Goal: Task Accomplishment & Management: Use online tool/utility

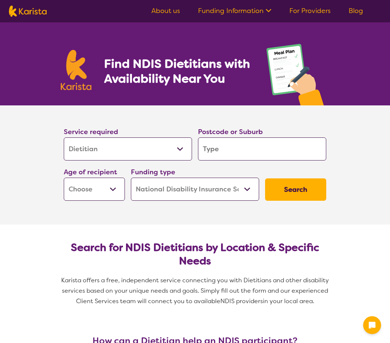
select select "Dietitian"
select select "NDIS"
select select "Dietitian"
select select "NDIS"
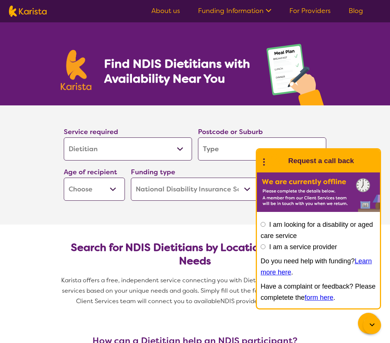
click at [212, 147] on input "search" at bounding box center [262, 149] width 128 height 23
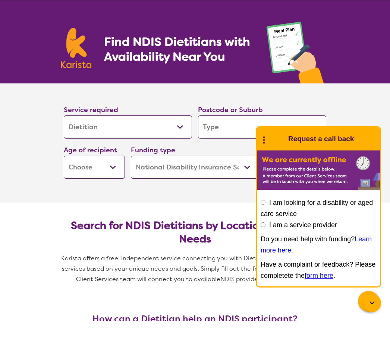
type input "3"
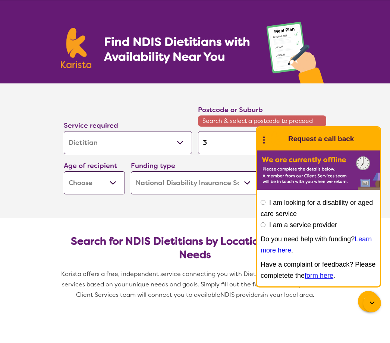
type input "32"
type input "320"
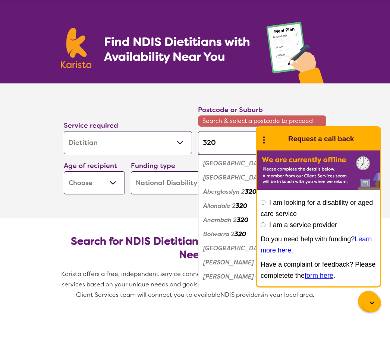
type input "3206"
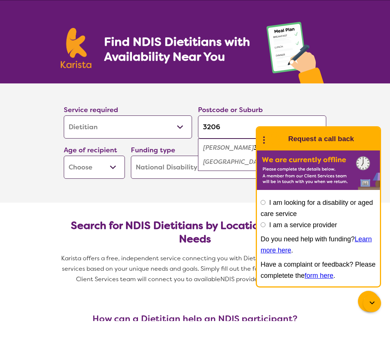
type input "3206"
click at [214, 166] on em "[PERSON_NAME]" at bounding box center [228, 170] width 51 height 8
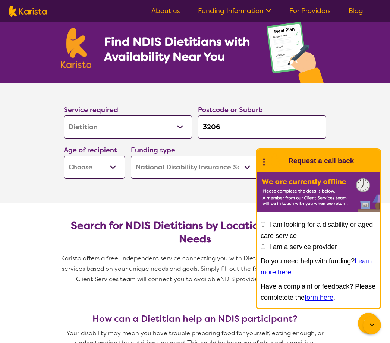
click at [230, 294] on span "Karista offers a free, independent service connecting you with Dietitians and o…" at bounding box center [195, 274] width 268 height 42
click at [230, 289] on span "Karista offers a free, independent service connecting you with Dietitians and o…" at bounding box center [195, 274] width 268 height 42
click at [114, 164] on select "Early Childhood - 0 to 9 Child - 10 to 11 Adolescent - 12 to 17 Adult - 18 to 6…" at bounding box center [94, 167] width 61 height 23
select select "AD"
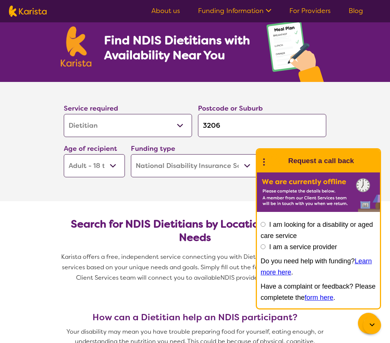
scroll to position [40, 0]
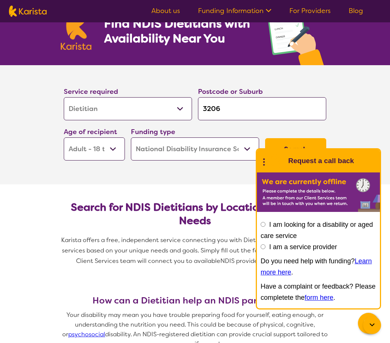
click at [284, 148] on button "Search" at bounding box center [295, 149] width 61 height 22
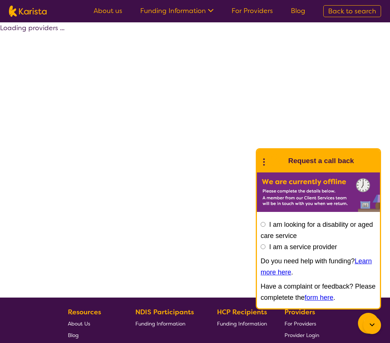
select select "by_score"
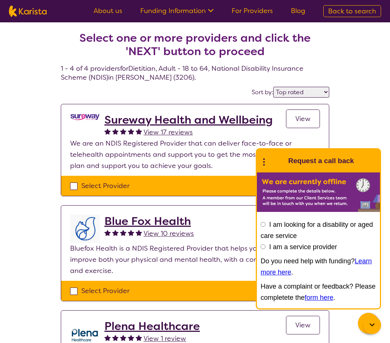
click at [257, 160] on div "End Conversation Request a call back" at bounding box center [318, 160] width 123 height 23
click at [262, 161] on icon at bounding box center [264, 161] width 10 height 12
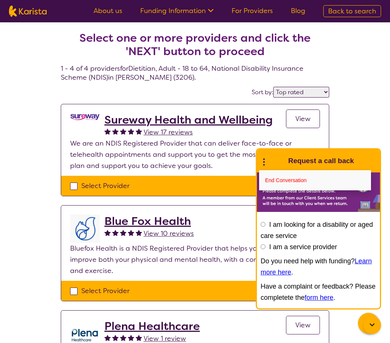
click at [248, 190] on div "Select Provider" at bounding box center [195, 185] width 250 height 11
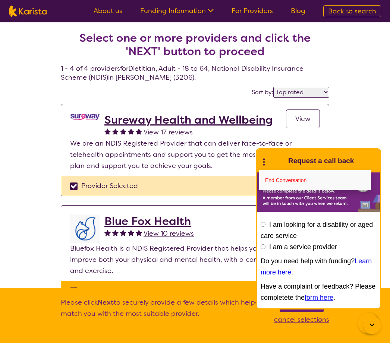
click at [277, 182] on link "End Conversation" at bounding box center [315, 180] width 112 height 20
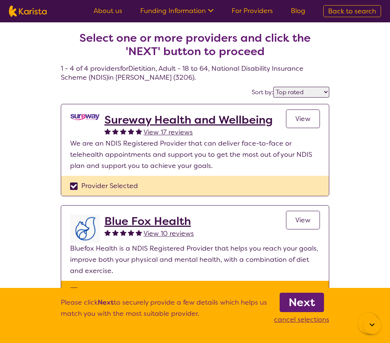
click at [77, 184] on div "Provider Selected" at bounding box center [195, 185] width 250 height 11
checkbox input "true"
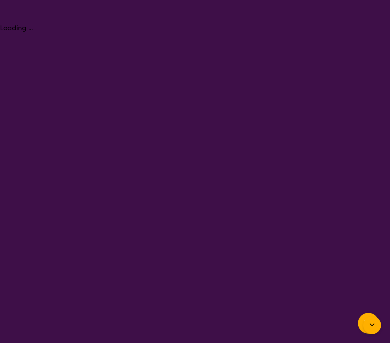
select select "Dietitian"
select select "AD"
select select "NDIS"
select select "Dietitian"
select select "AD"
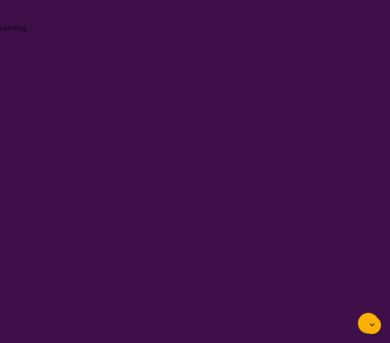
select select "NDIS"
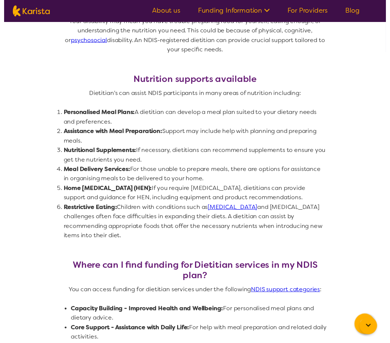
scroll to position [350, 0]
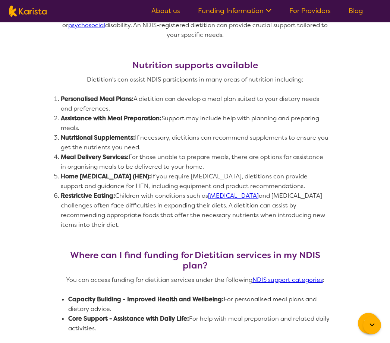
click at [128, 6] on nav "About us Funding Information NDIS - National Disability Insurance Scheme HCP - …" at bounding box center [195, 11] width 390 height 22
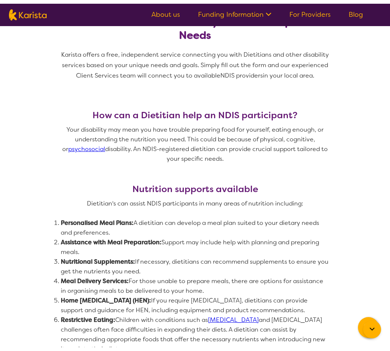
scroll to position [222, 0]
